Goal: Information Seeking & Learning: Learn about a topic

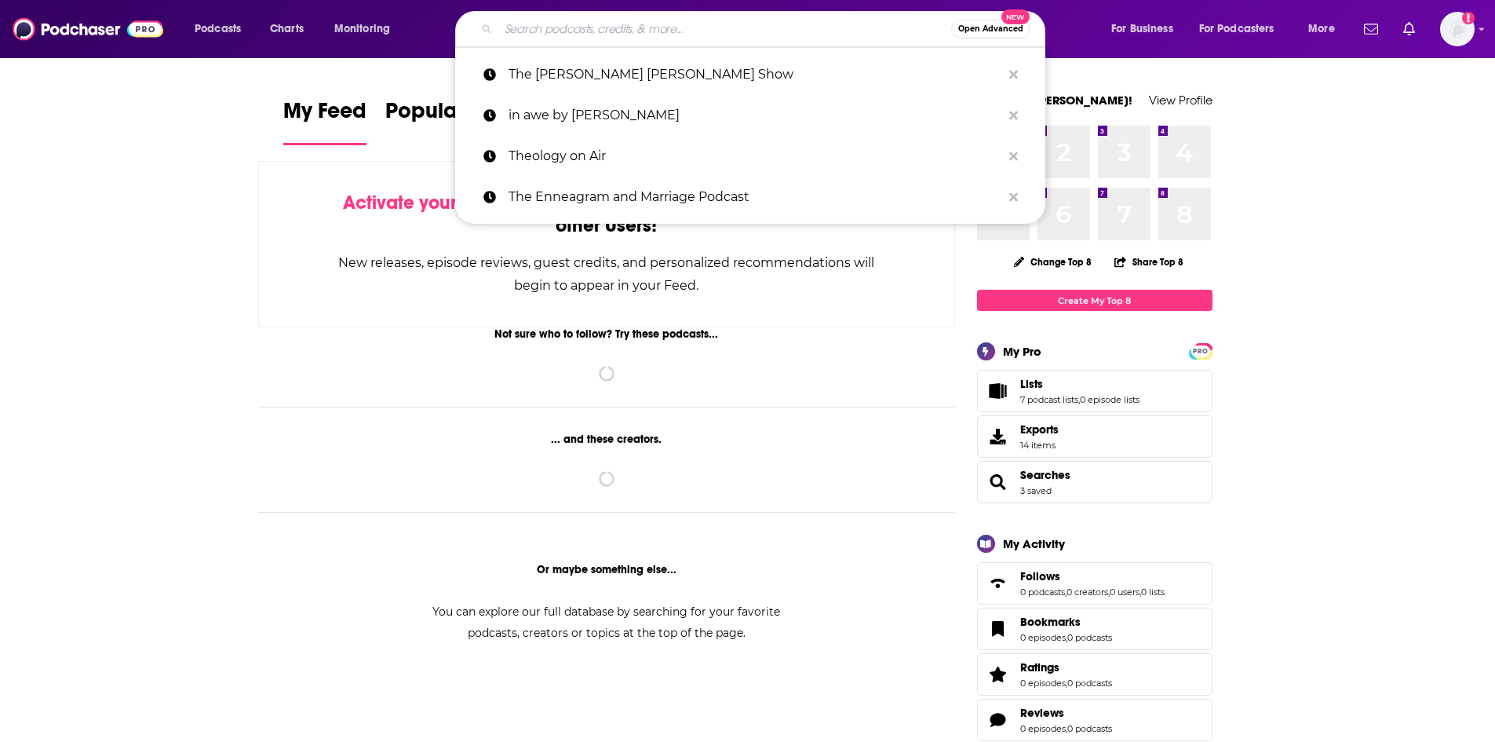
click at [551, 32] on input "Search podcasts, credits, & more..." at bounding box center [724, 28] width 453 height 25
paste input "No new schedule"
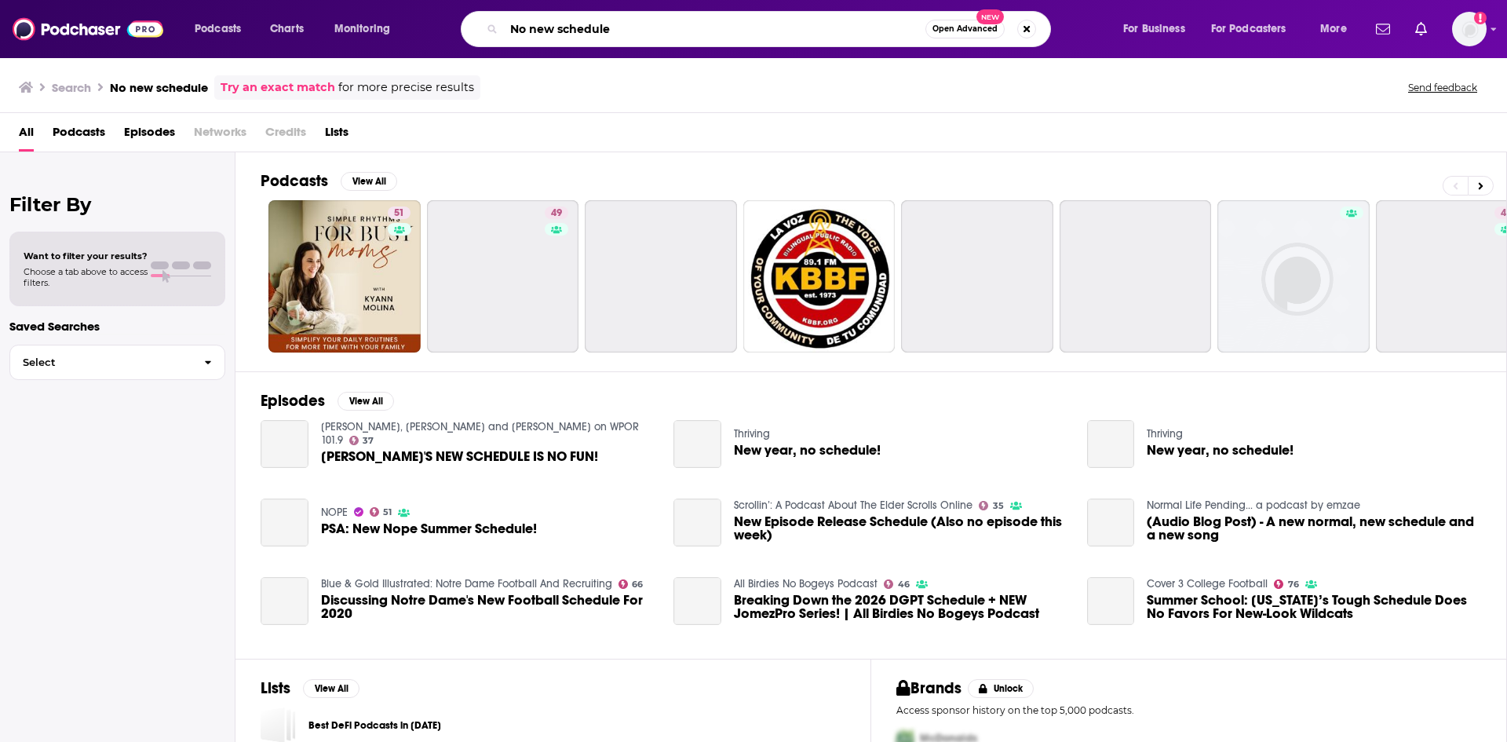
drag, startPoint x: 647, startPoint y: 35, endPoint x: 463, endPoint y: 46, distance: 183.9
click at [464, 46] on div "No new schedule Open Advanced New" at bounding box center [771, 29] width 671 height 36
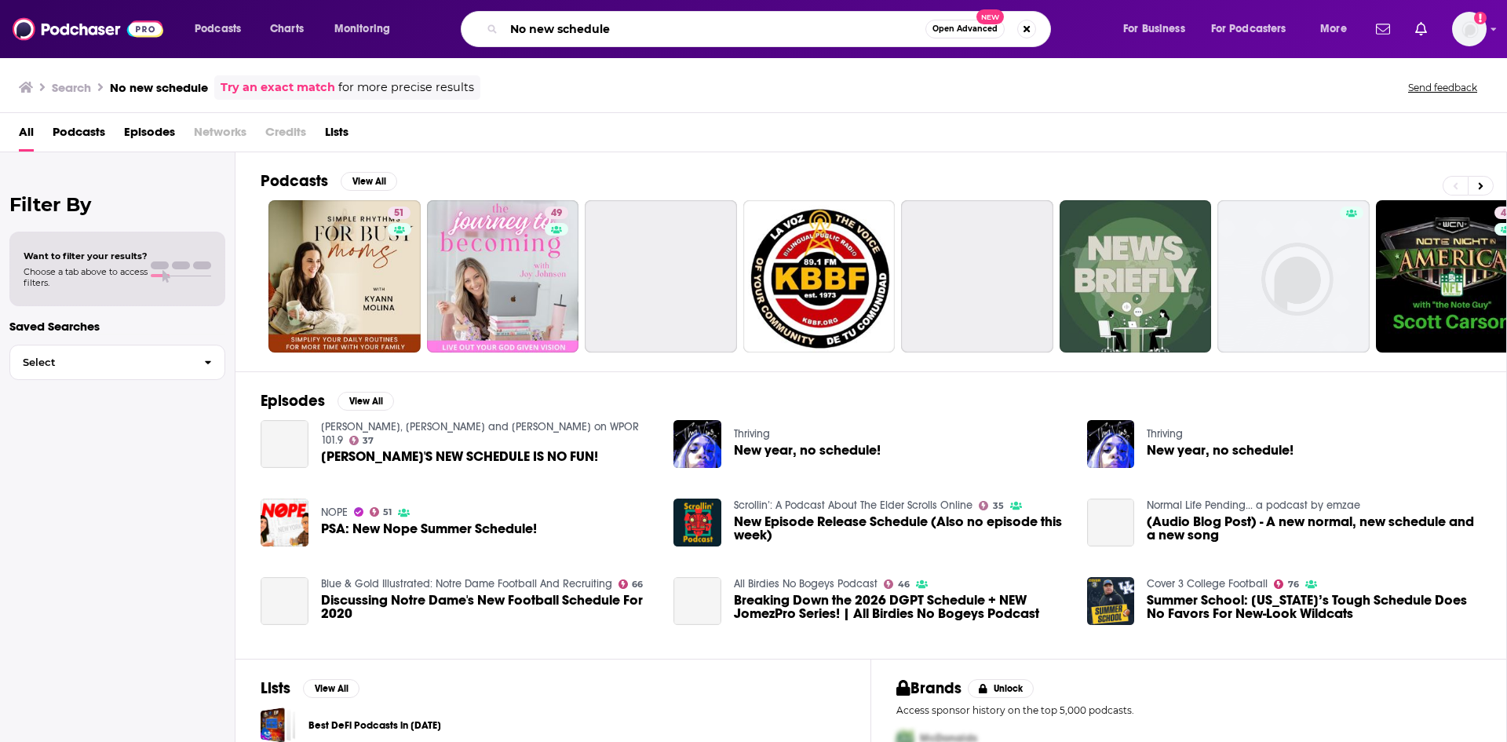
paste input "Veil + Armour"
type input "Veil + Armour"
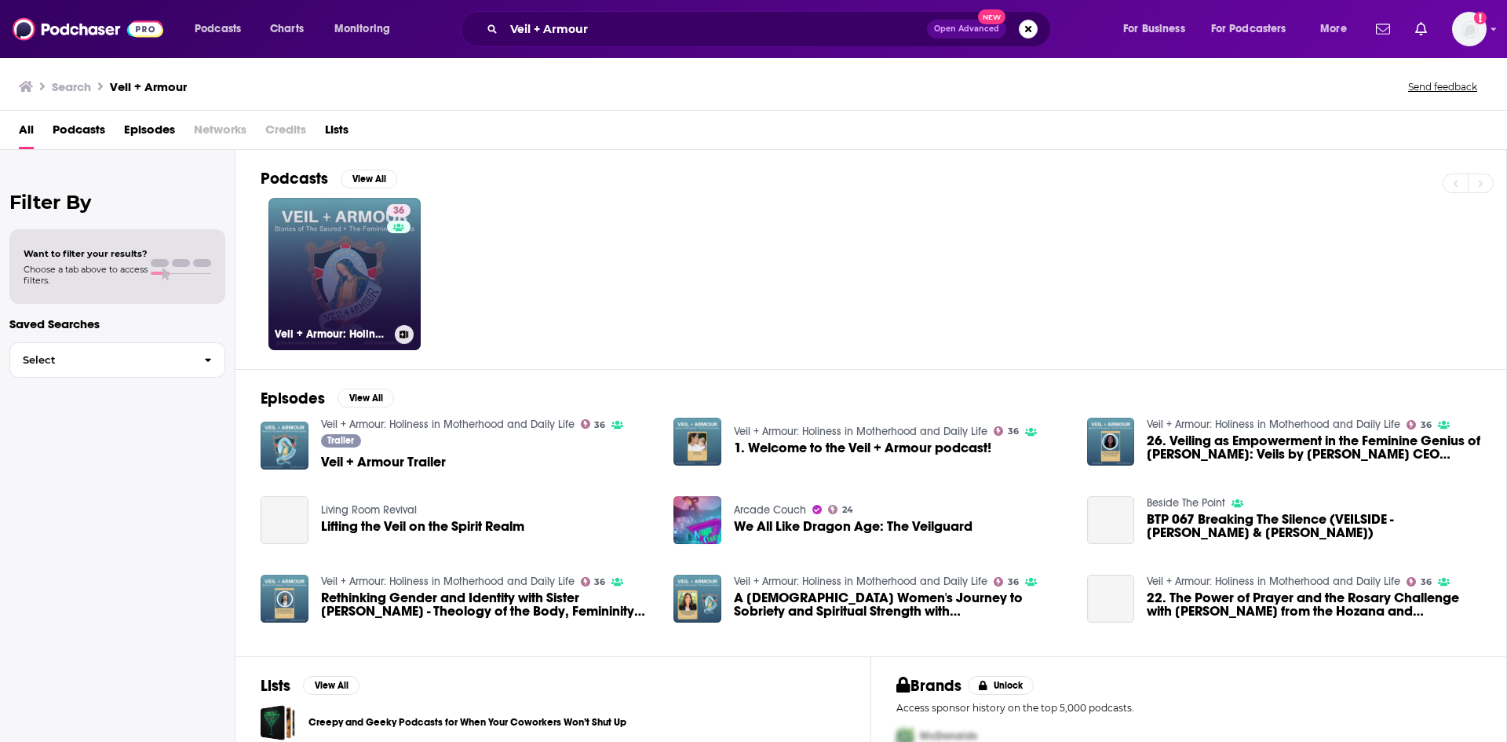
click at [310, 274] on link "36 Veil + Armour: Holiness in Motherhood and Daily Life" at bounding box center [344, 274] width 152 height 152
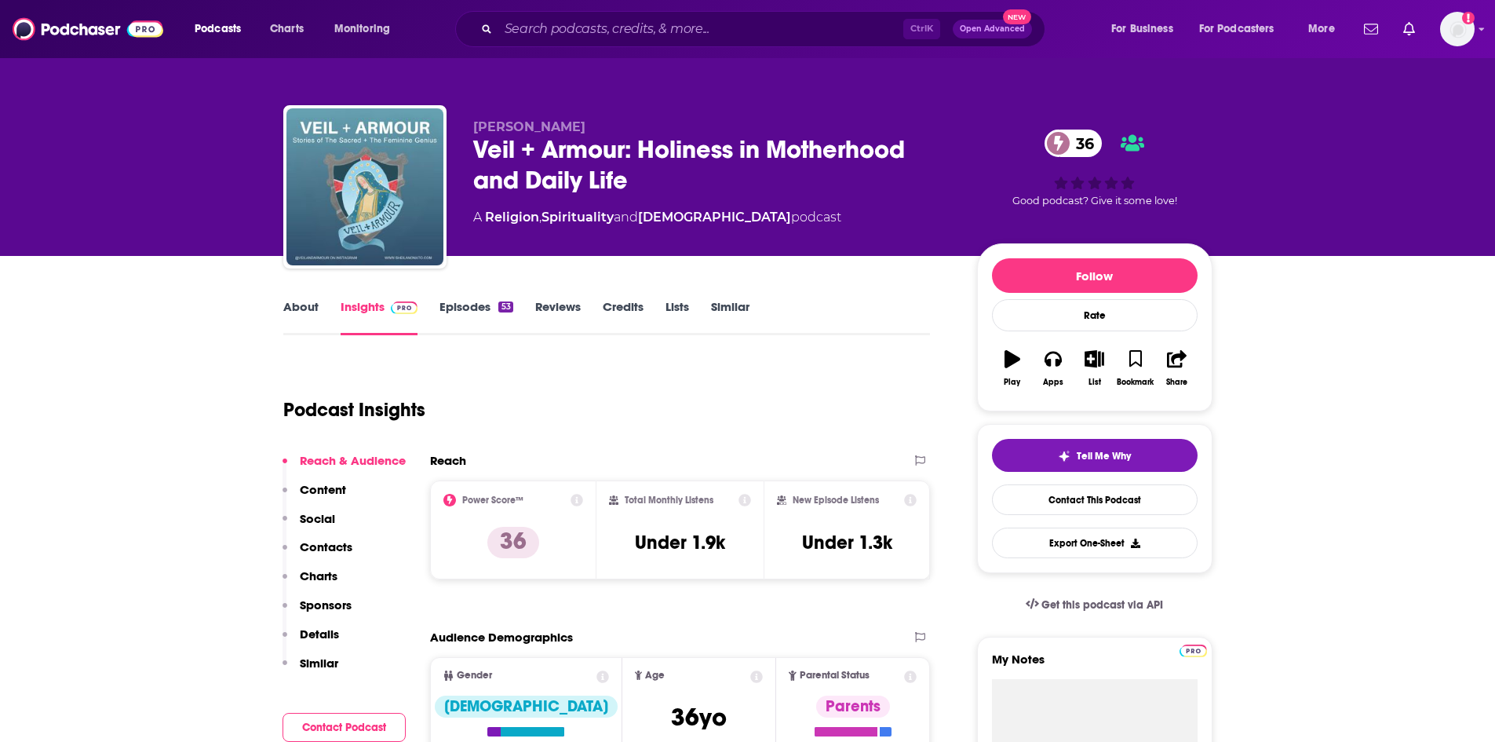
click at [314, 308] on link "About" at bounding box center [300, 317] width 35 height 36
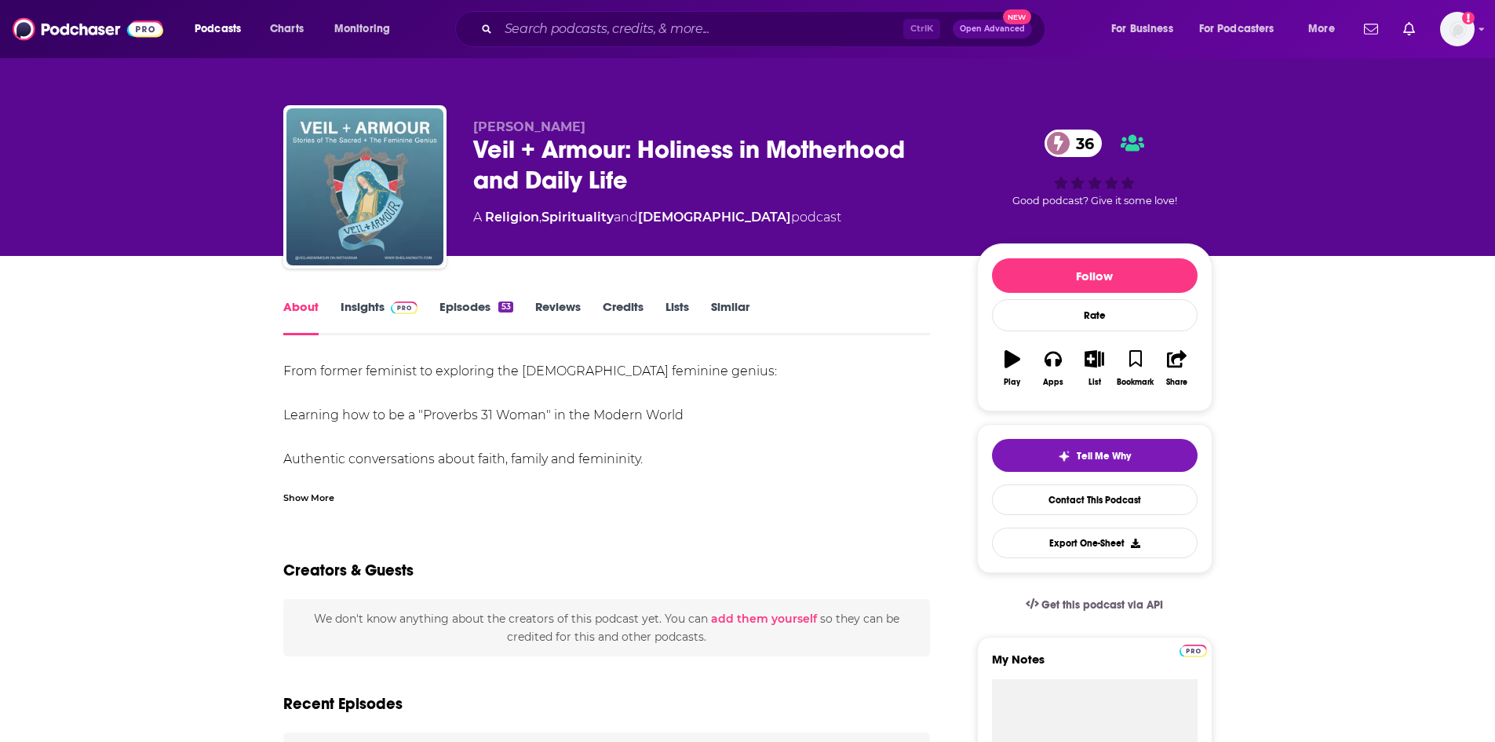
click at [308, 487] on div "Show More" at bounding box center [606, 491] width 647 height 27
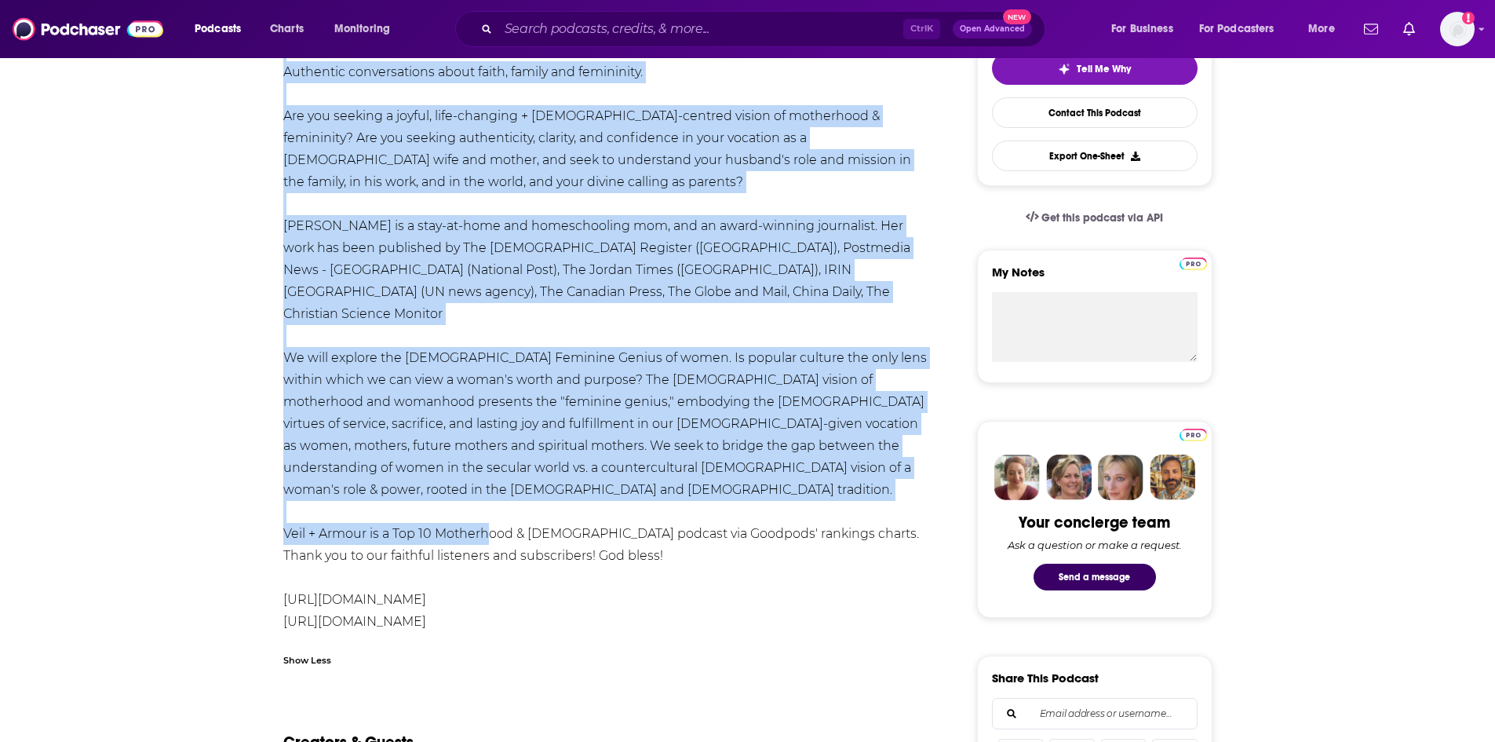
scroll to position [392, 0]
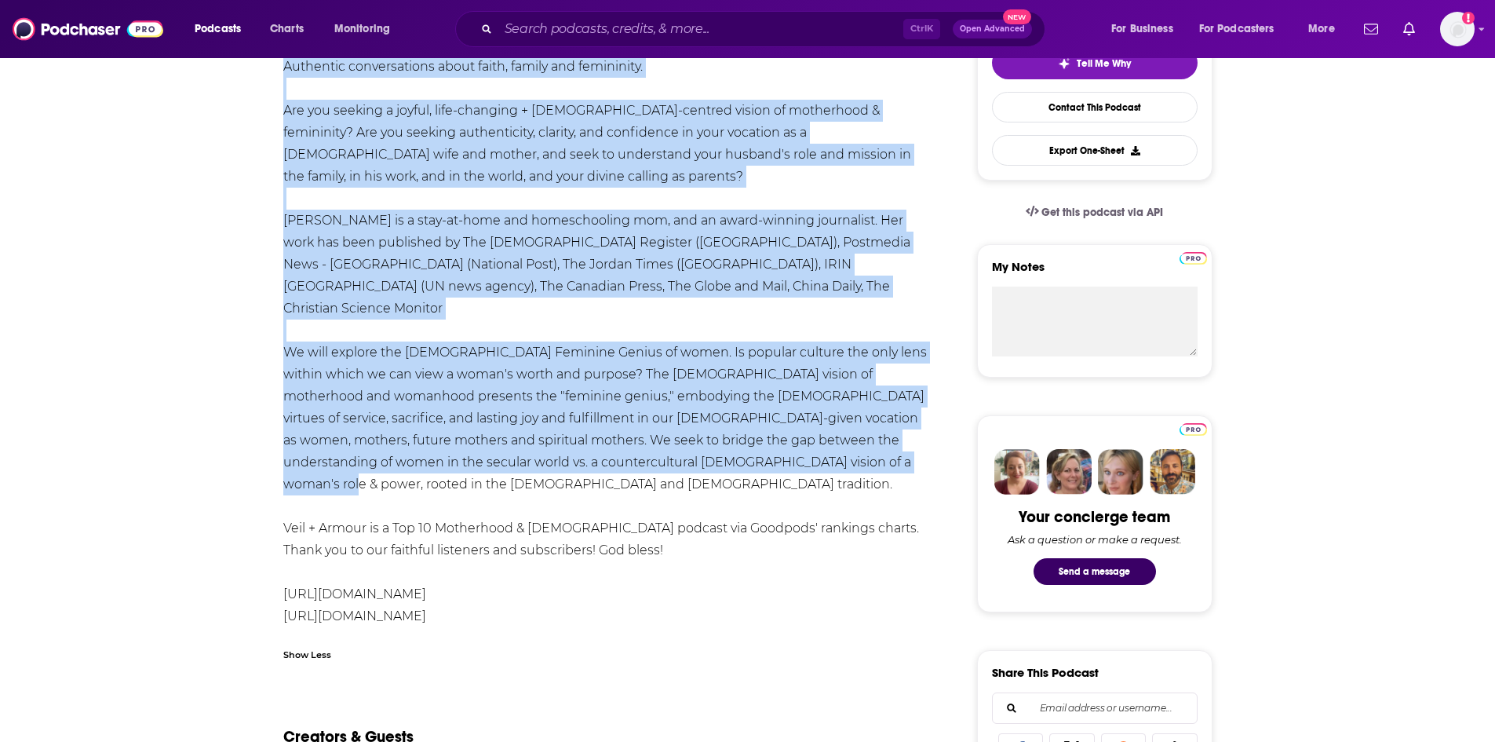
drag, startPoint x: 284, startPoint y: 366, endPoint x: 818, endPoint y: 446, distance: 540.2
click at [818, 446] on div "From former feminist to exploring the [DEMOGRAPHIC_DATA] feminine genius: Learn…" at bounding box center [606, 319] width 647 height 703
copy div "From former feminist to exploring the [DEMOGRAPHIC_DATA] feminine genius: Learn…"
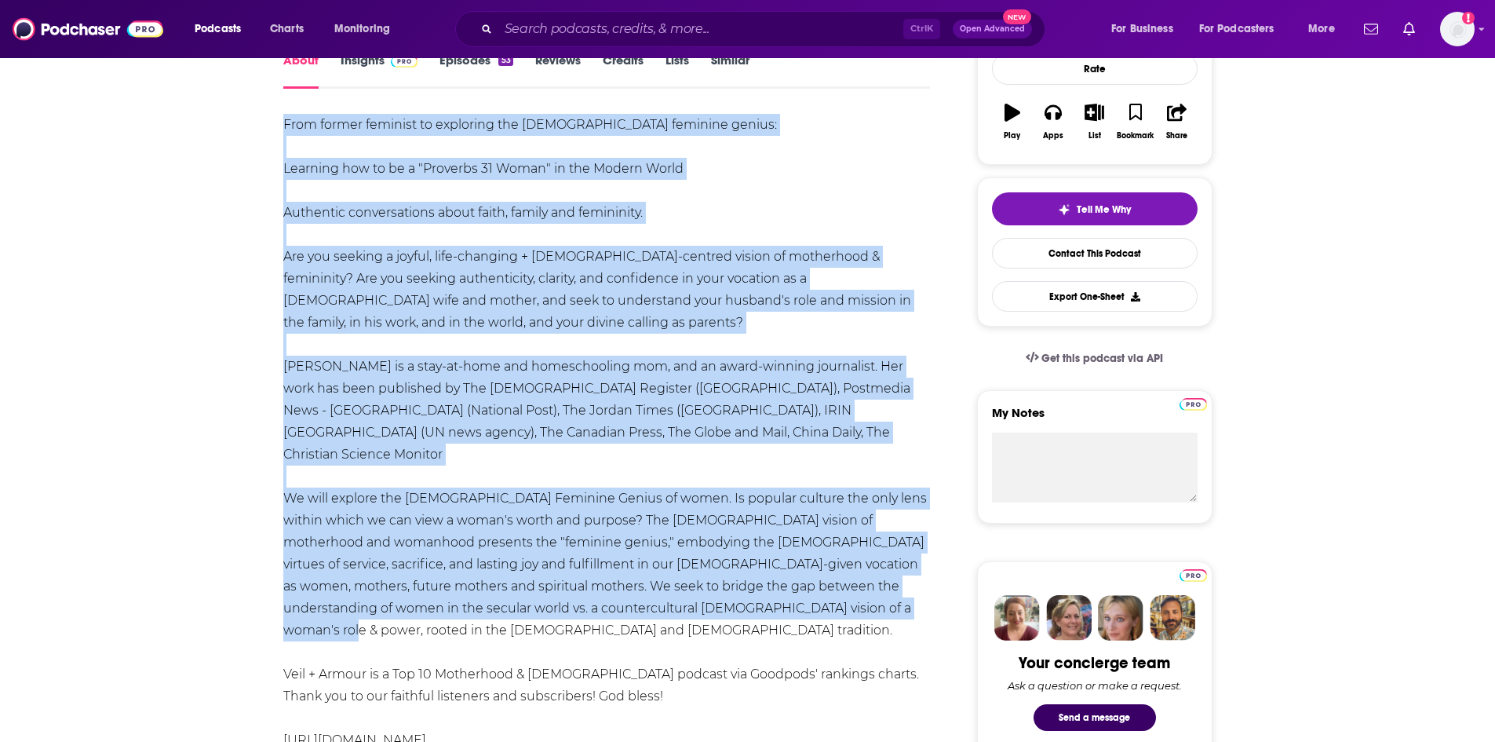
scroll to position [0, 0]
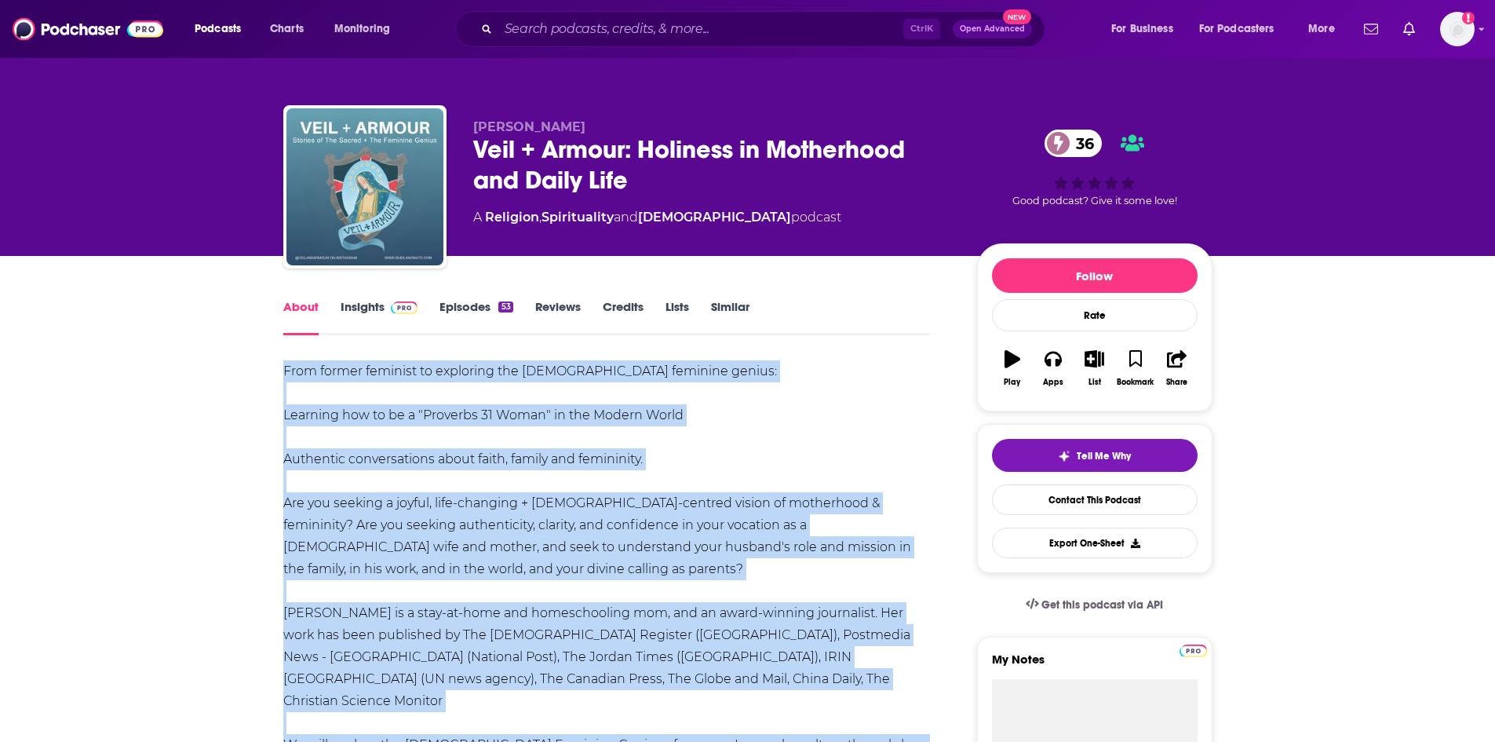
click at [377, 313] on link "Insights" at bounding box center [380, 317] width 78 height 36
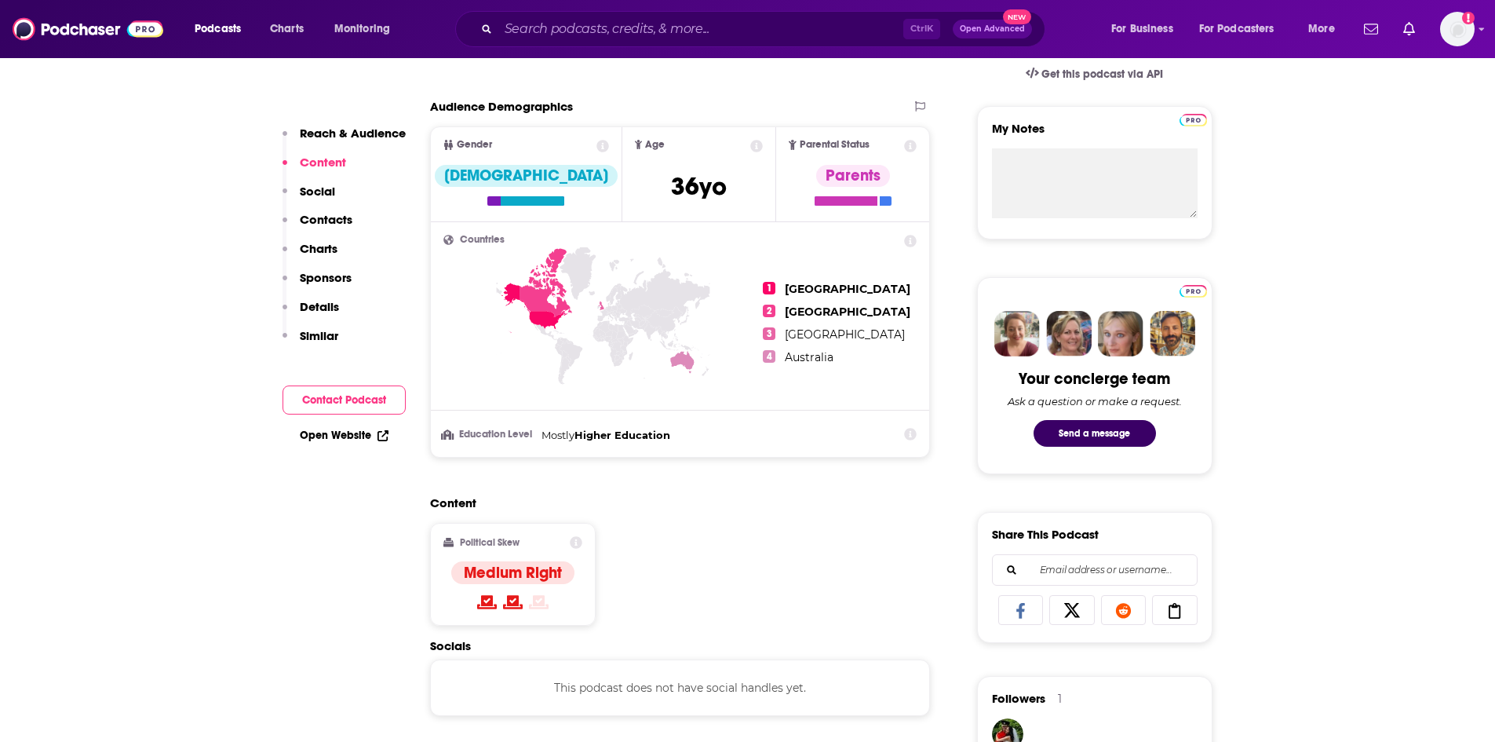
scroll to position [392, 0]
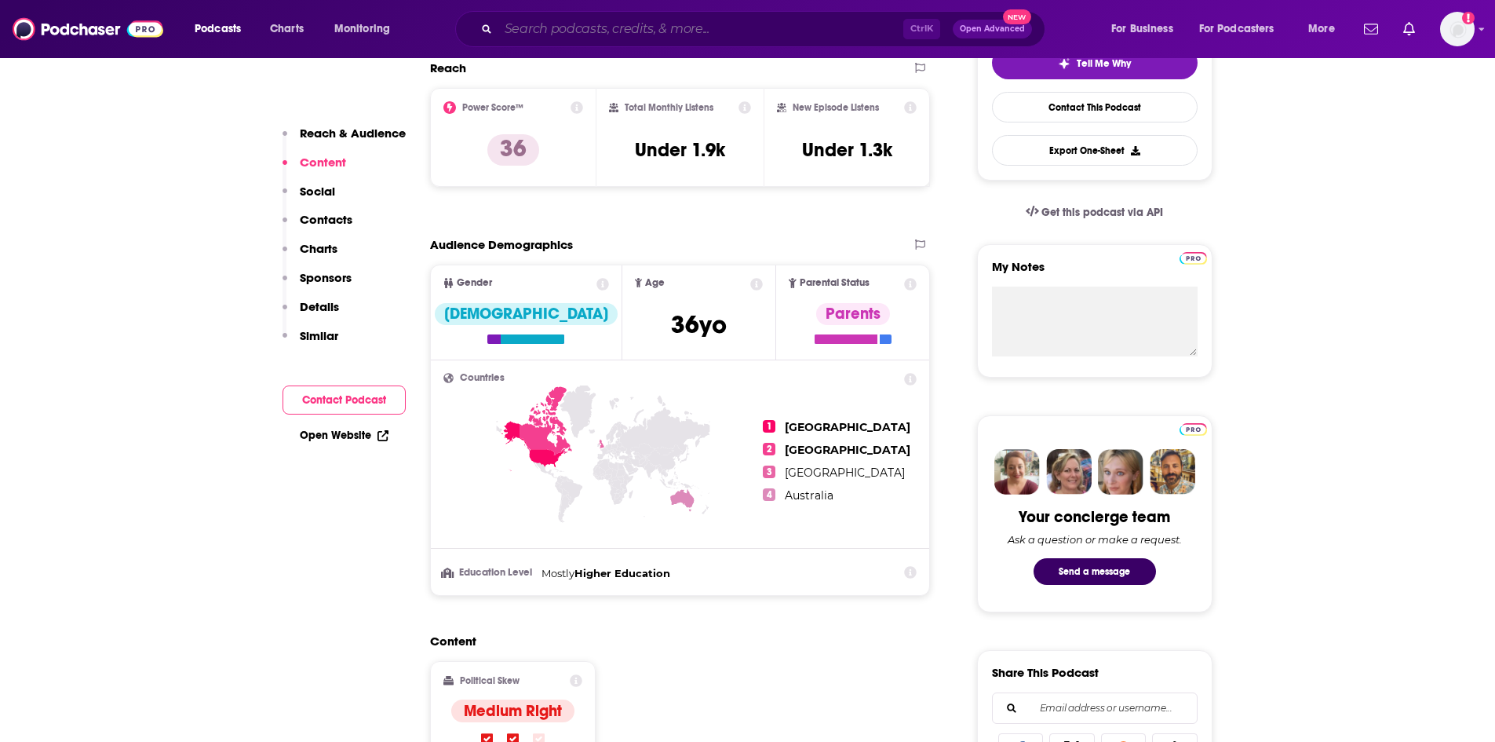
click at [555, 17] on input "Search podcasts, credits, & more..." at bounding box center [700, 28] width 405 height 25
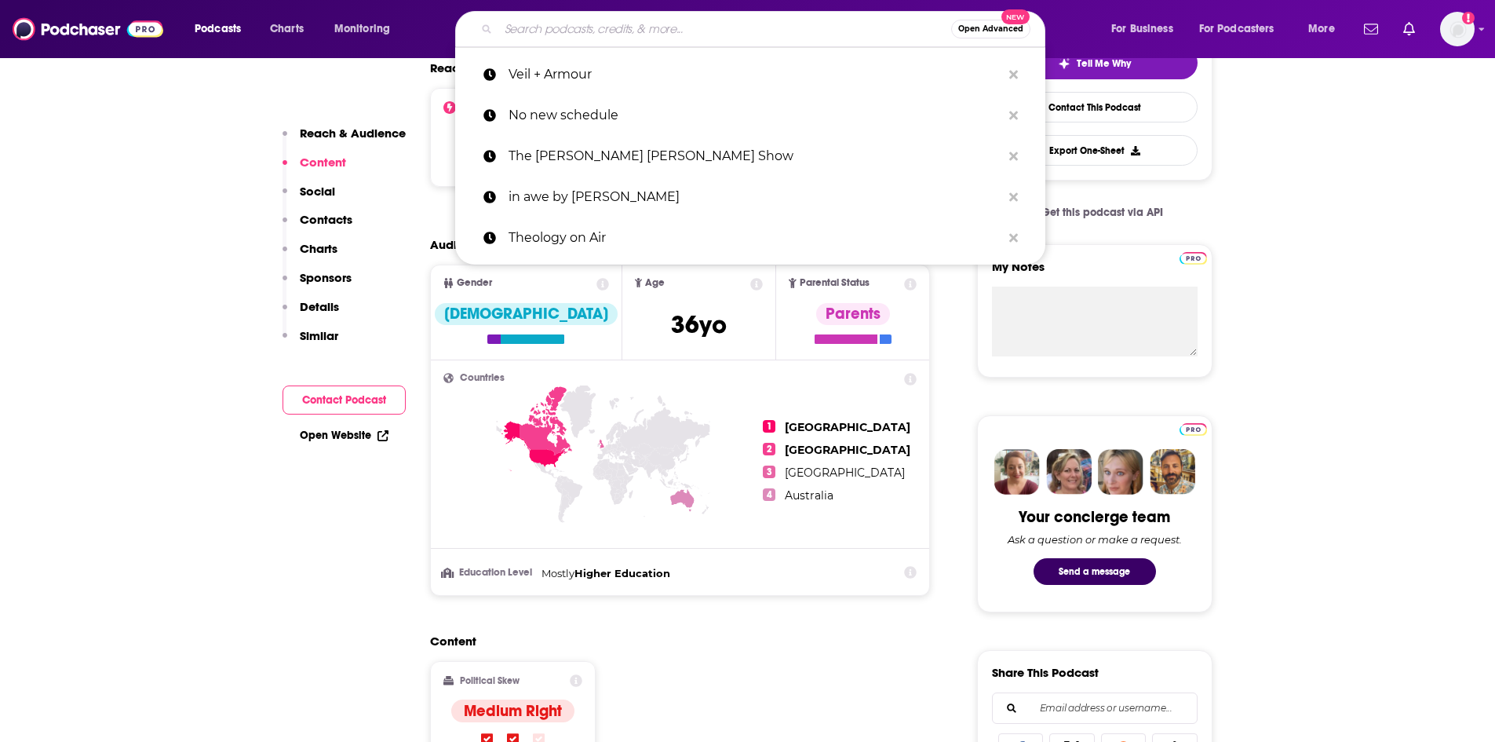
paste input "Curious for [DEMOGRAPHIC_DATA]"
type input "Curious for [DEMOGRAPHIC_DATA]"
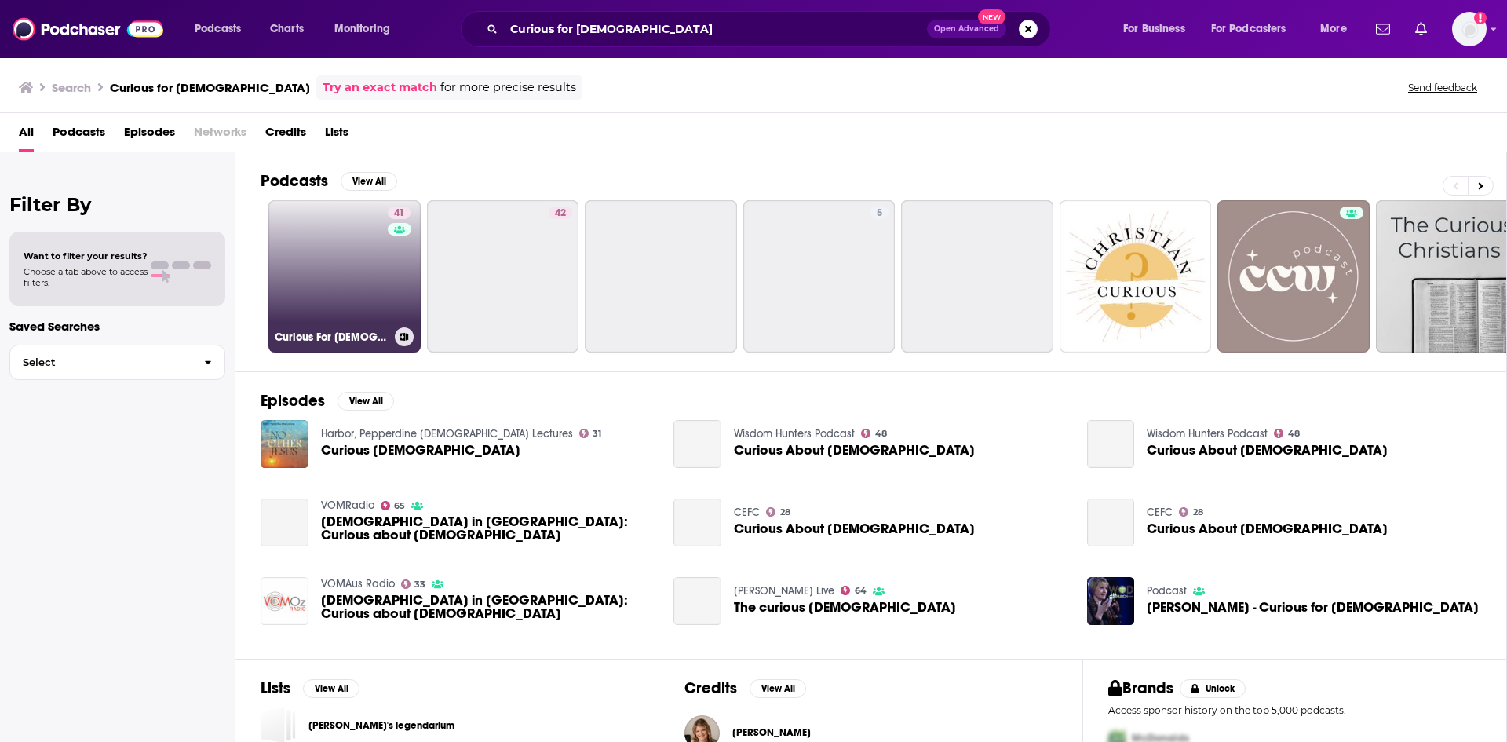
click at [343, 297] on link "41 Curious For [DEMOGRAPHIC_DATA] | Spiritual Healing, Trust in [DEMOGRAPHIC_DA…" at bounding box center [344, 276] width 152 height 152
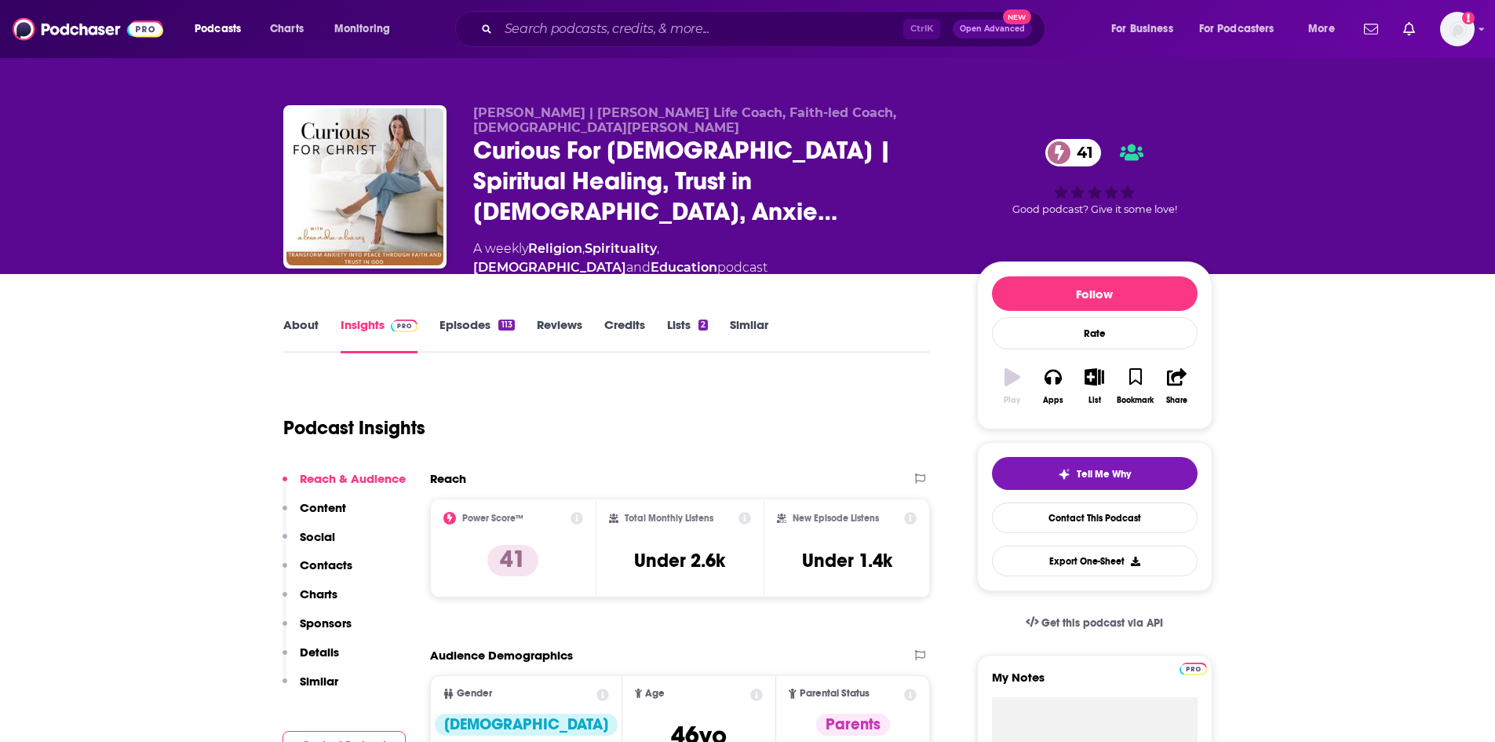
click at [304, 317] on link "About" at bounding box center [300, 335] width 35 height 36
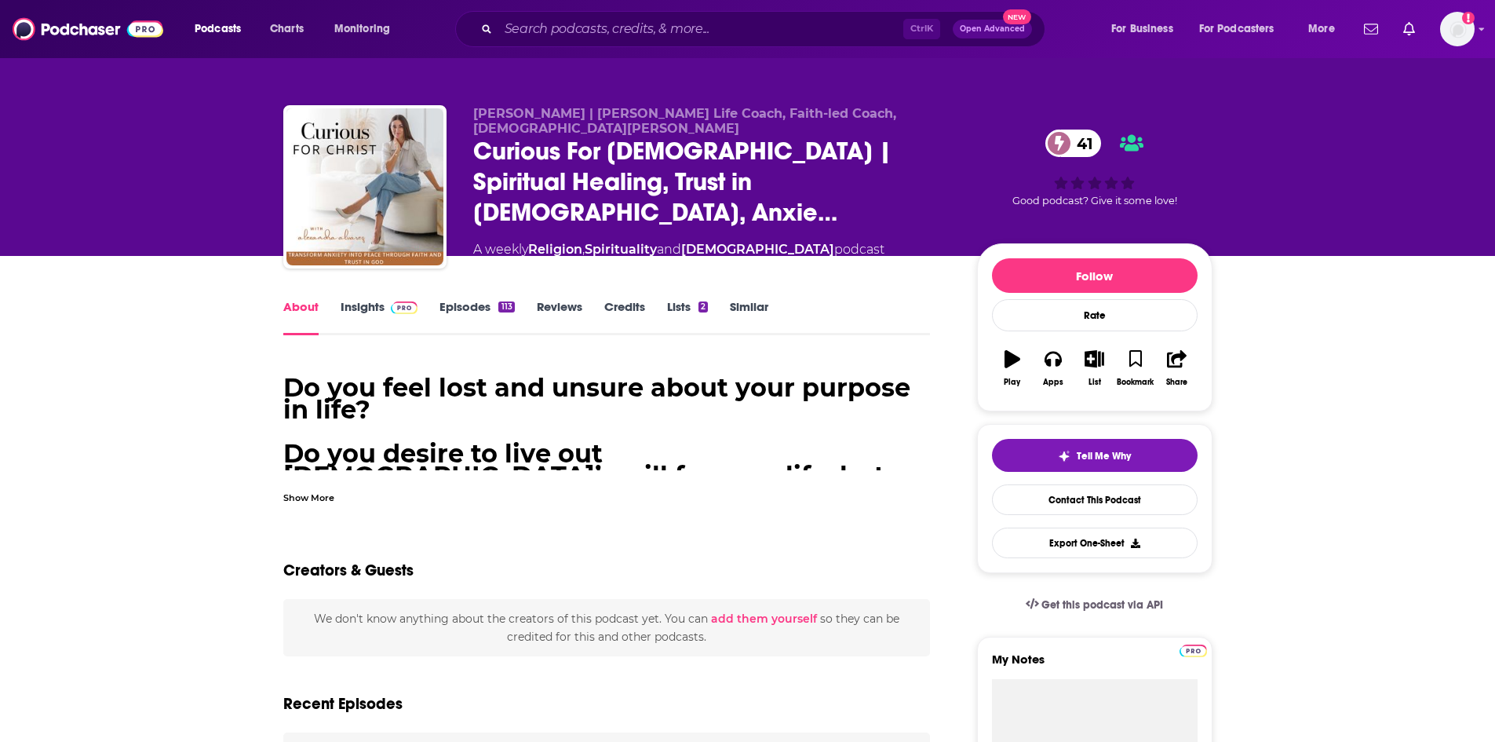
click at [305, 494] on div "Show More" at bounding box center [308, 496] width 51 height 15
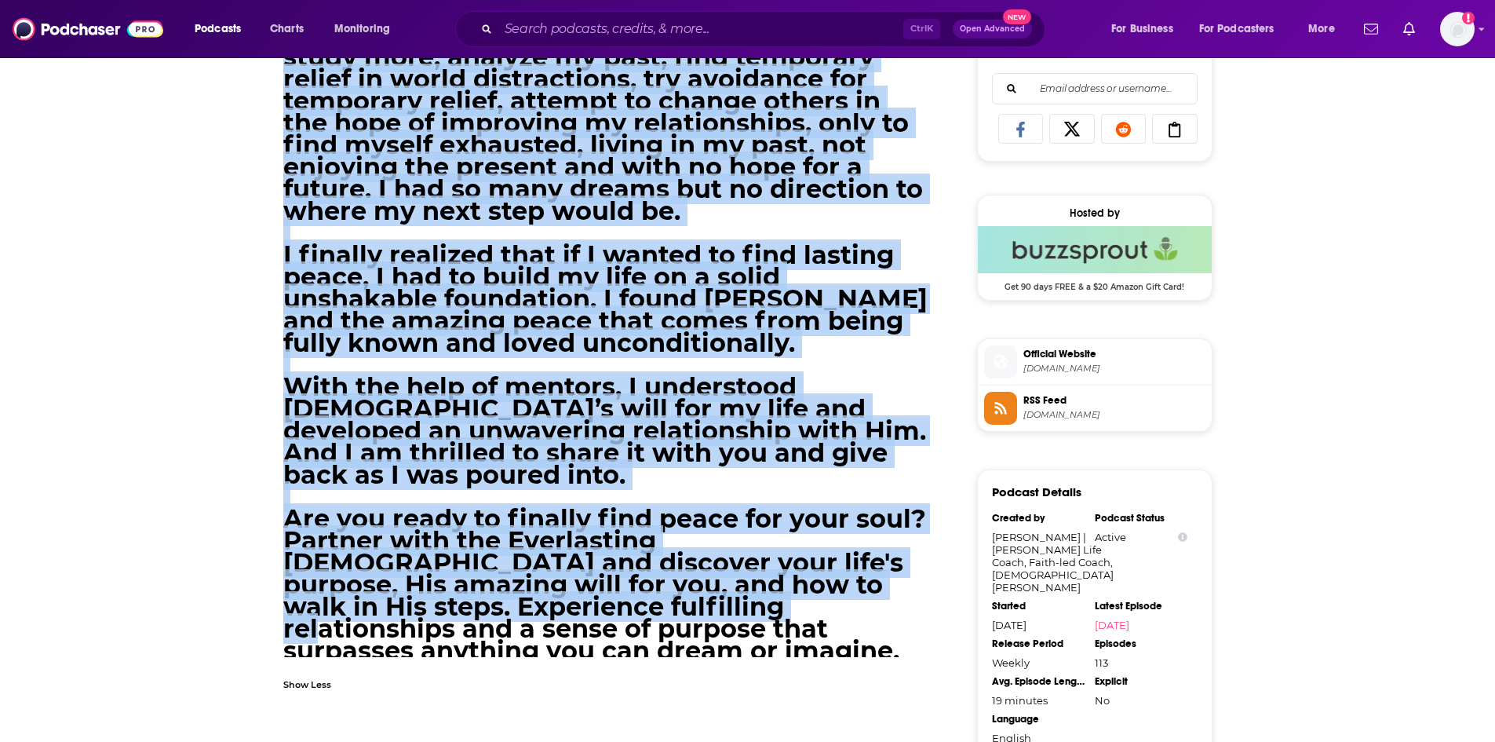
scroll to position [1020, 0]
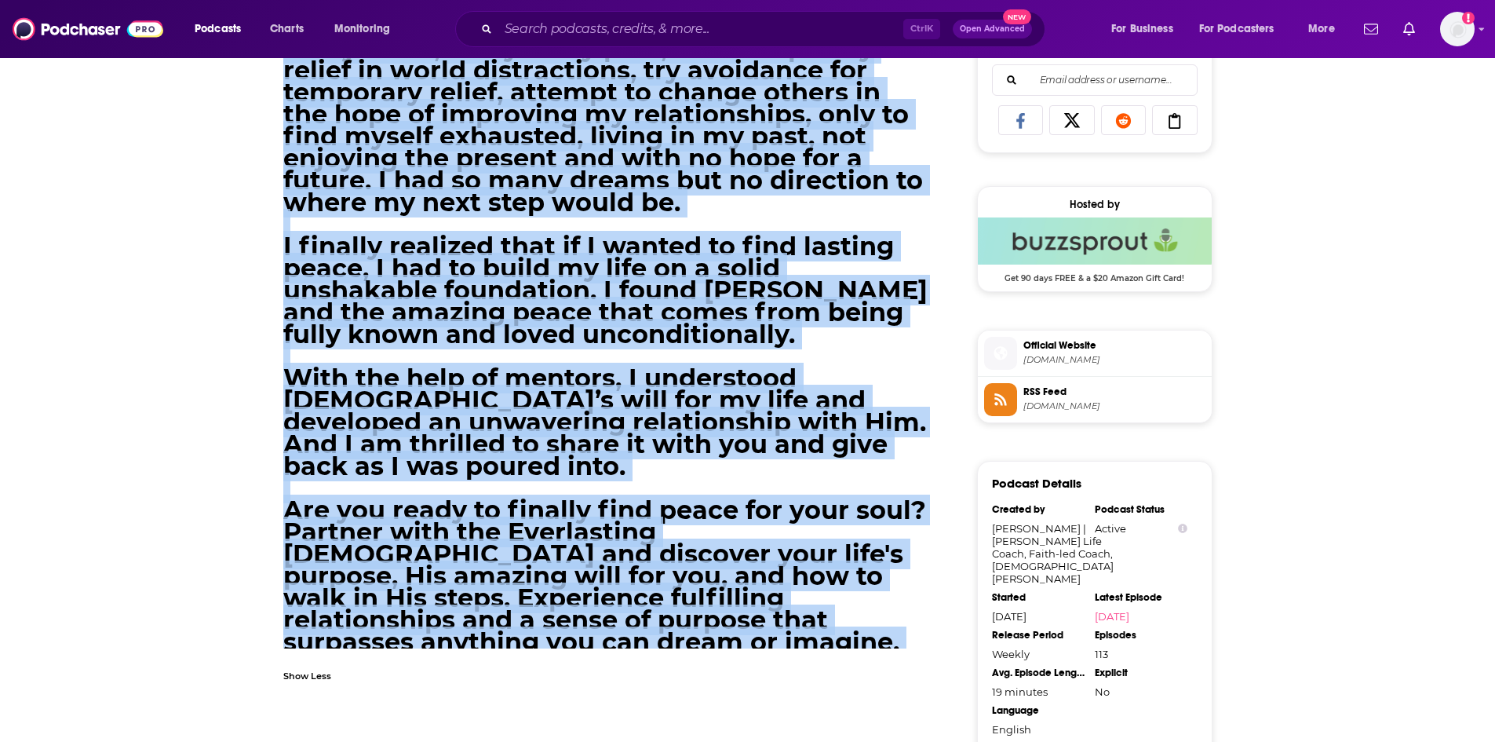
drag, startPoint x: 288, startPoint y: 235, endPoint x: 625, endPoint y: 646, distance: 531.3
click at [625, 646] on div "Do you feel lost and unsure about your purpose in life? Do you desire to live o…" at bounding box center [606, 60] width 647 height 1440
copy h1 "Lo ips dolo sita con adipis elits doei tempori ut labo? Et dol magnaa en admi v…"
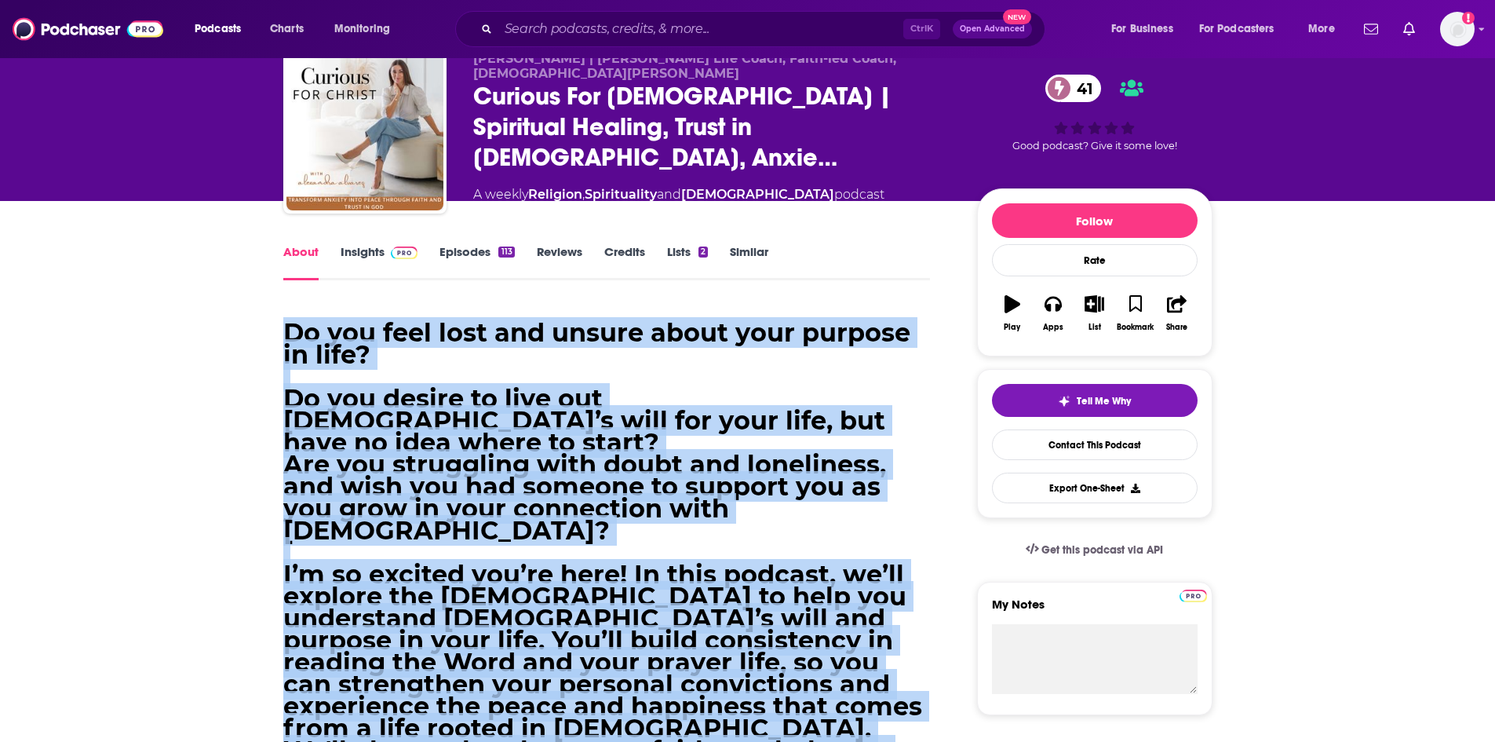
scroll to position [0, 0]
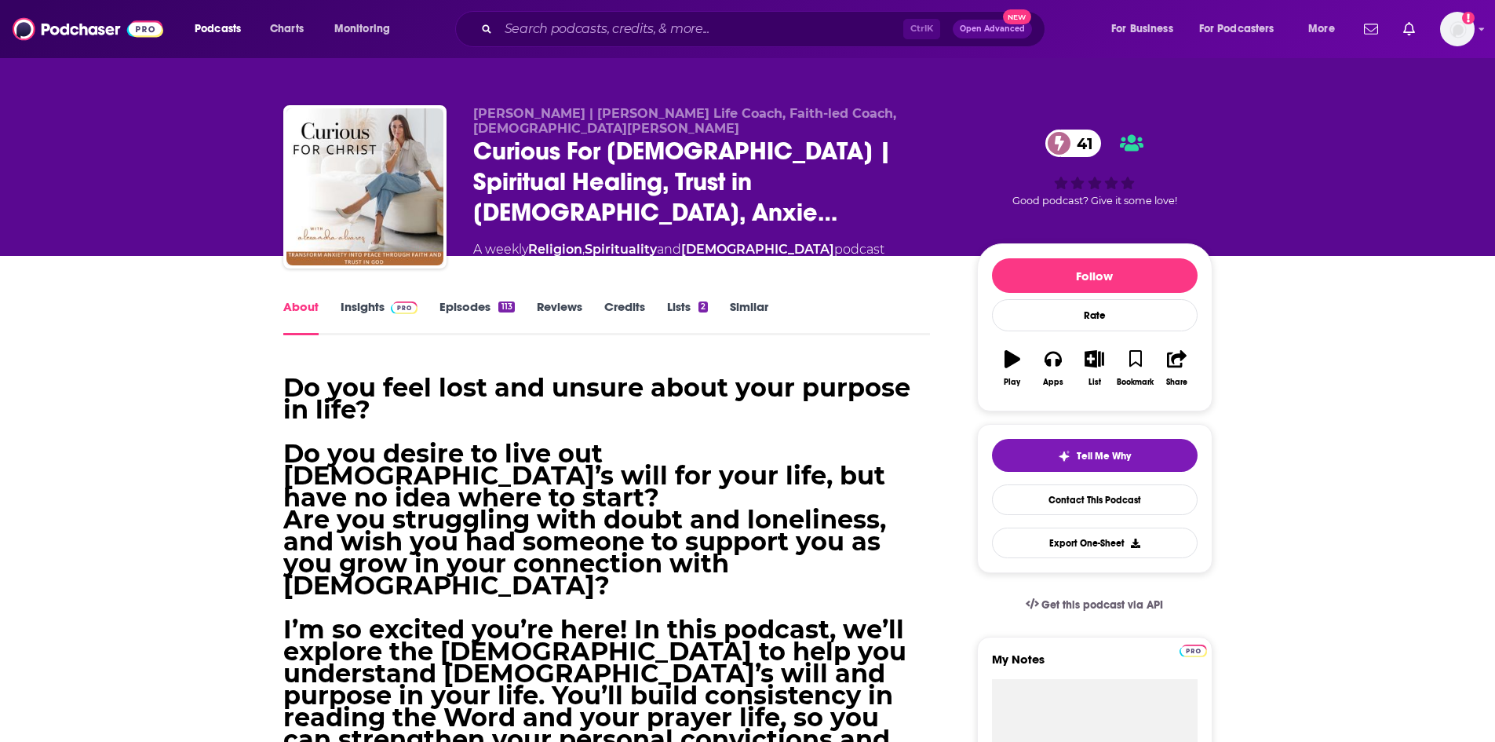
click at [348, 304] on link "Insights" at bounding box center [380, 317] width 78 height 36
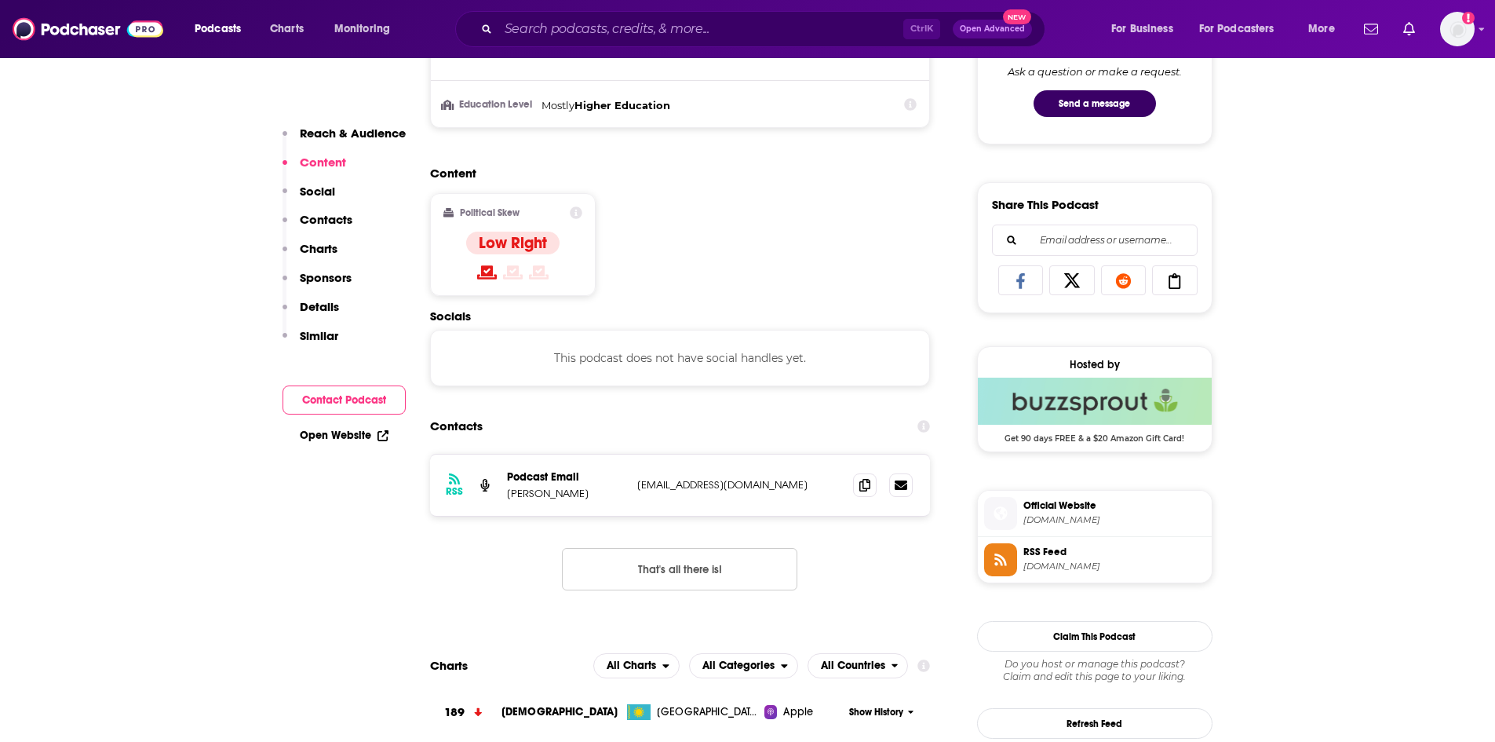
scroll to position [863, 0]
